Goal: Task Accomplishment & Management: Use online tool/utility

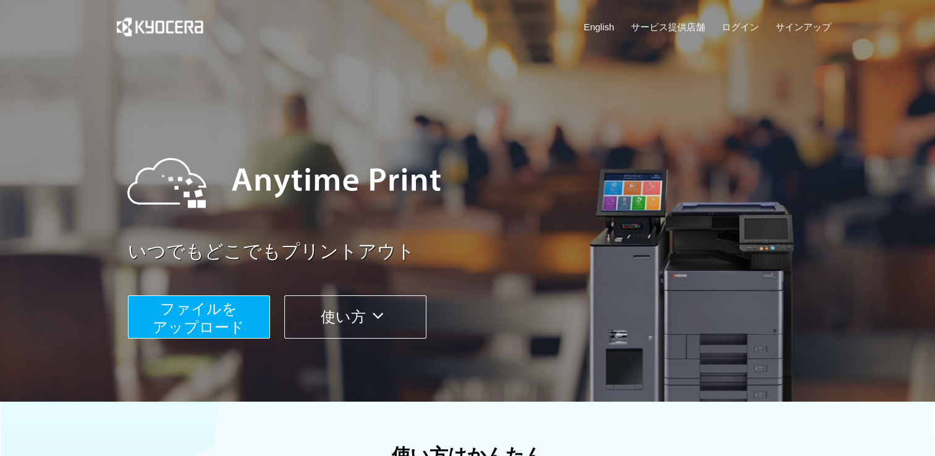
click at [226, 327] on span "ファイルを ​​アップロード" at bounding box center [199, 317] width 92 height 35
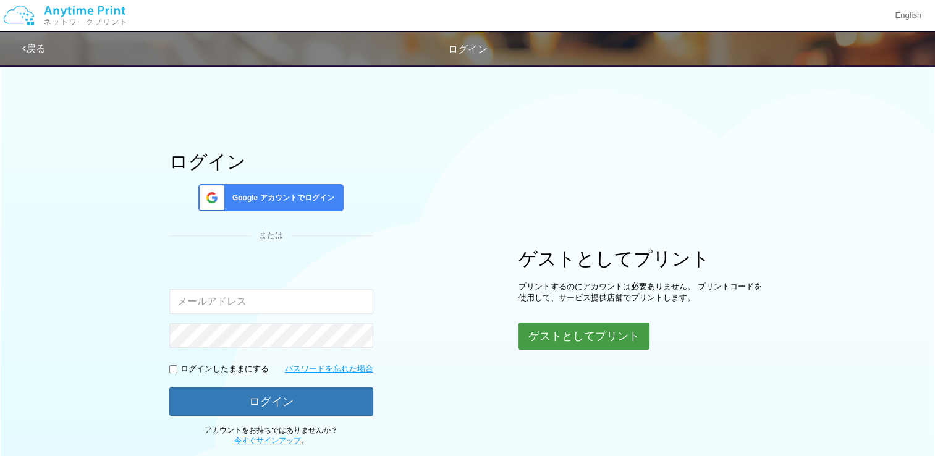
click at [558, 338] on button "ゲストとしてプリント" at bounding box center [584, 336] width 131 height 27
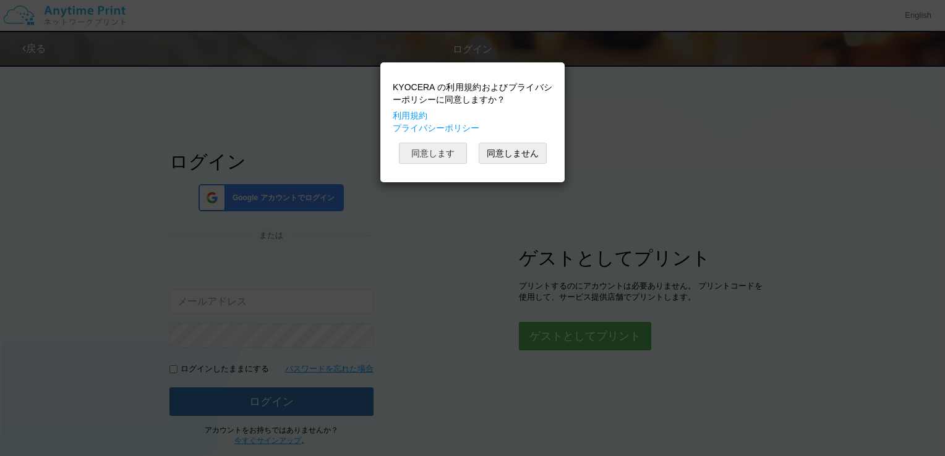
click at [445, 155] on button "同意します" at bounding box center [433, 153] width 68 height 21
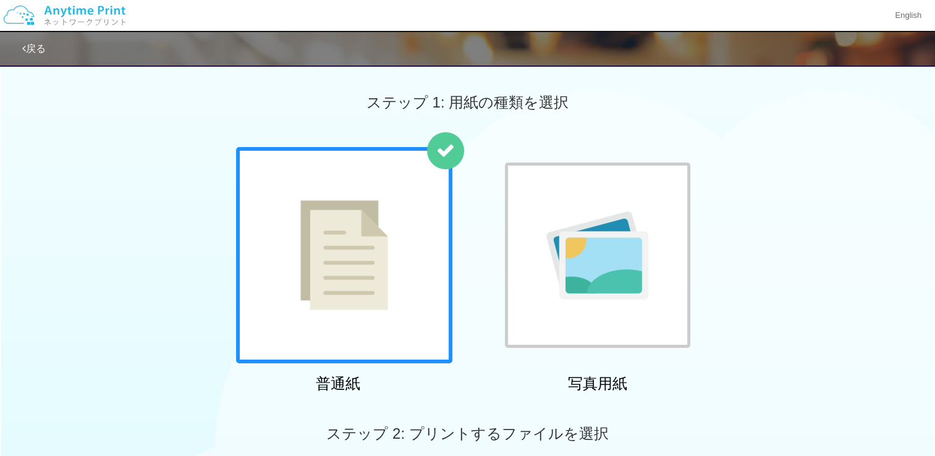
click at [386, 285] on img at bounding box center [344, 255] width 88 height 110
click at [484, 402] on div "ステップ 2: プリントするファイルを選択" at bounding box center [467, 434] width 935 height 70
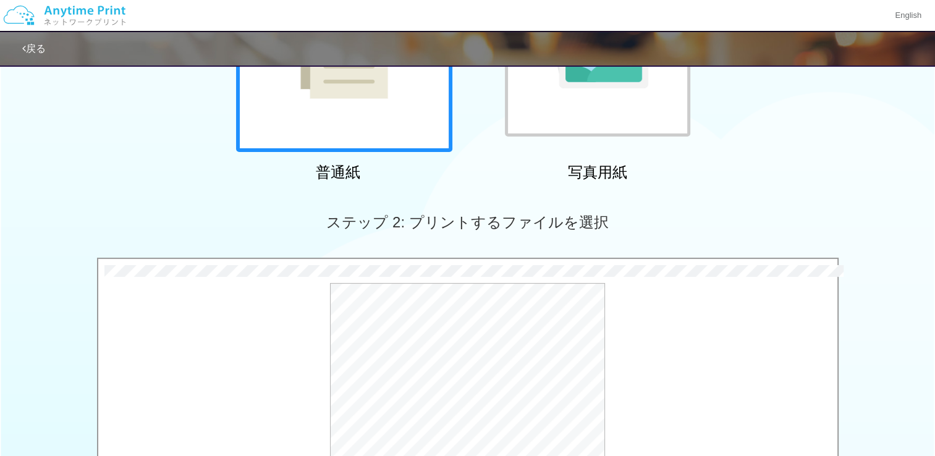
scroll to position [432, 0]
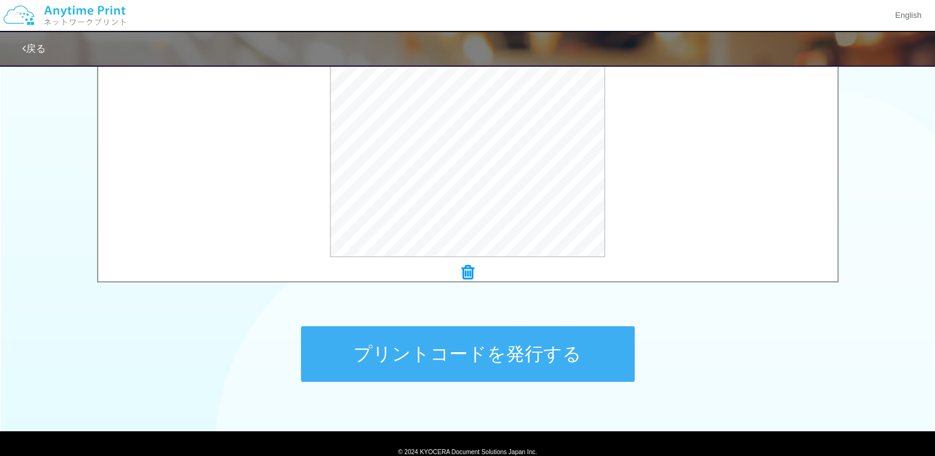
click at [565, 362] on button "プリントコードを発行する" at bounding box center [468, 354] width 334 height 56
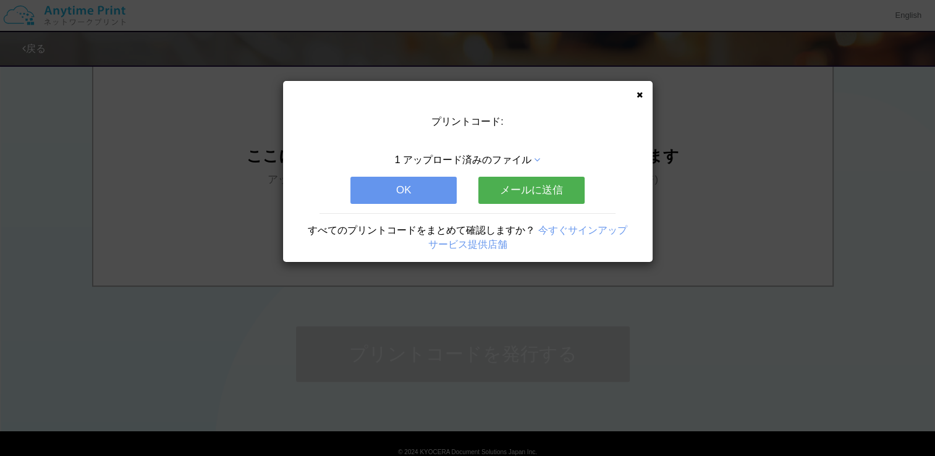
scroll to position [0, 0]
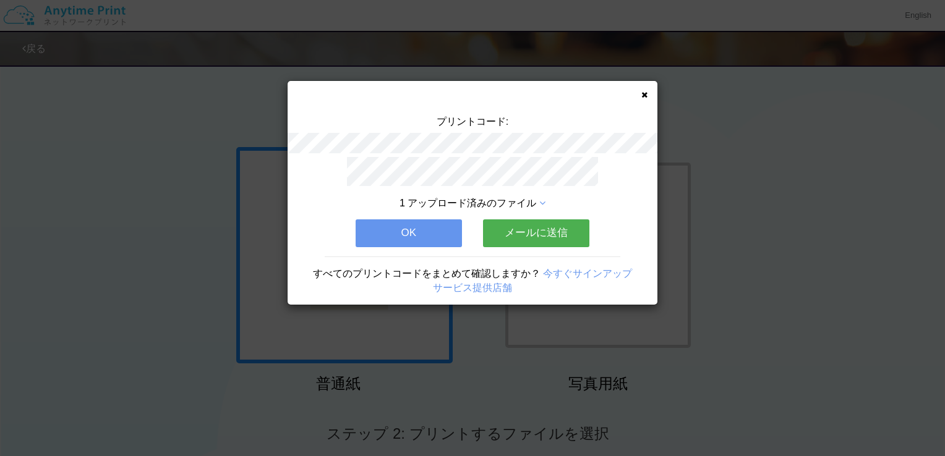
click at [428, 225] on button "OK" at bounding box center [408, 232] width 106 height 27
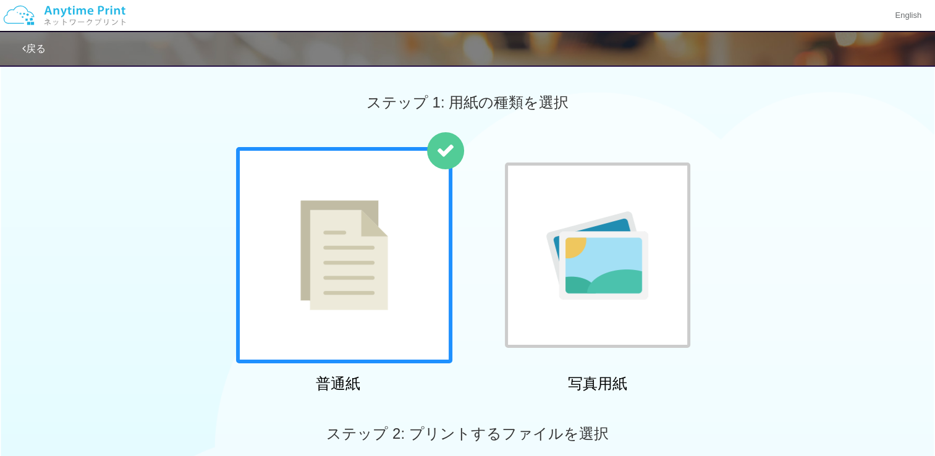
click at [428, 225] on div at bounding box center [344, 255] width 216 height 216
